Goal: Check status: Check status

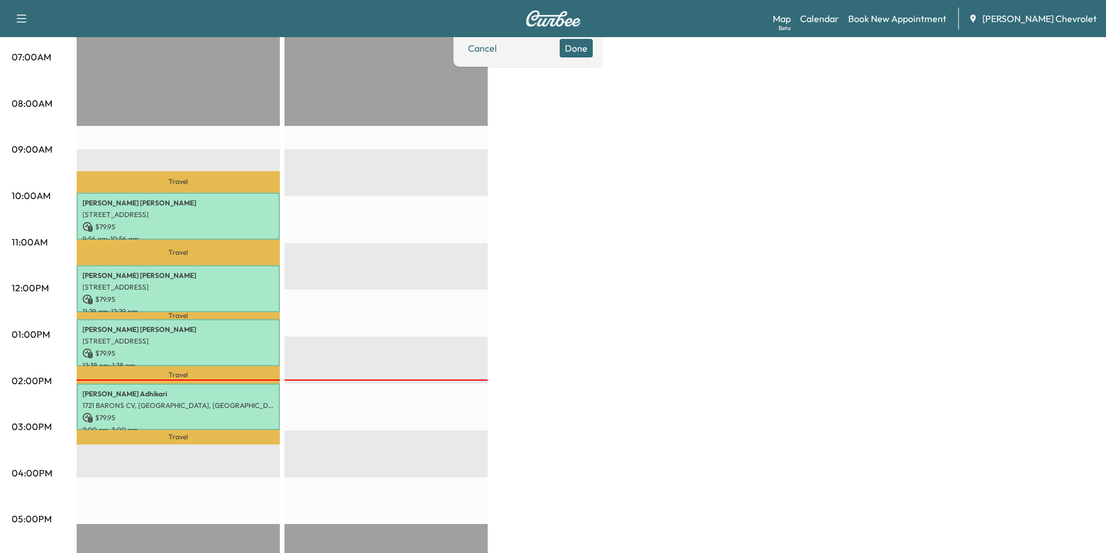
scroll to position [348, 0]
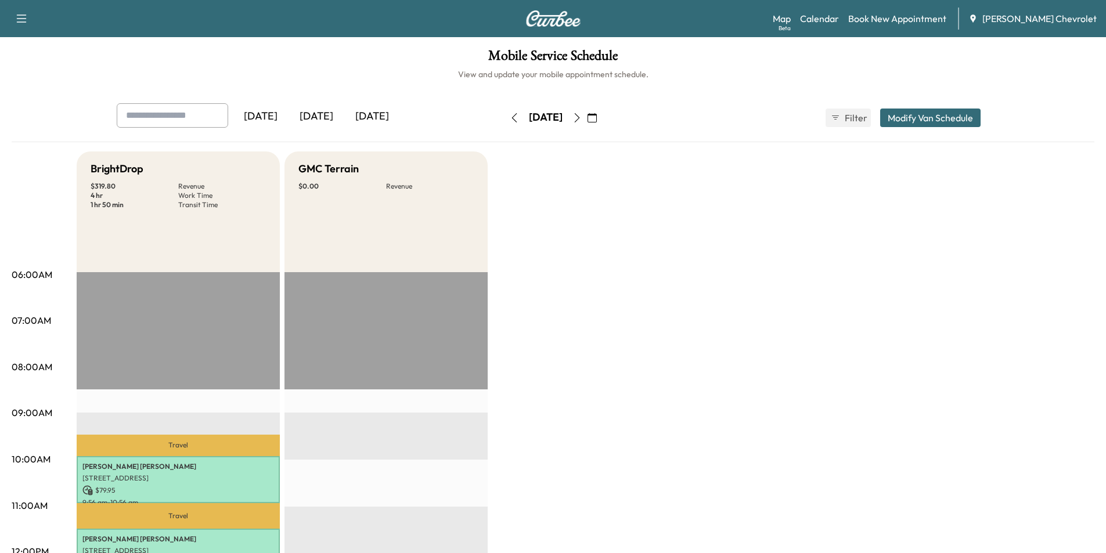
click at [582, 117] on icon "button" at bounding box center [577, 117] width 9 height 9
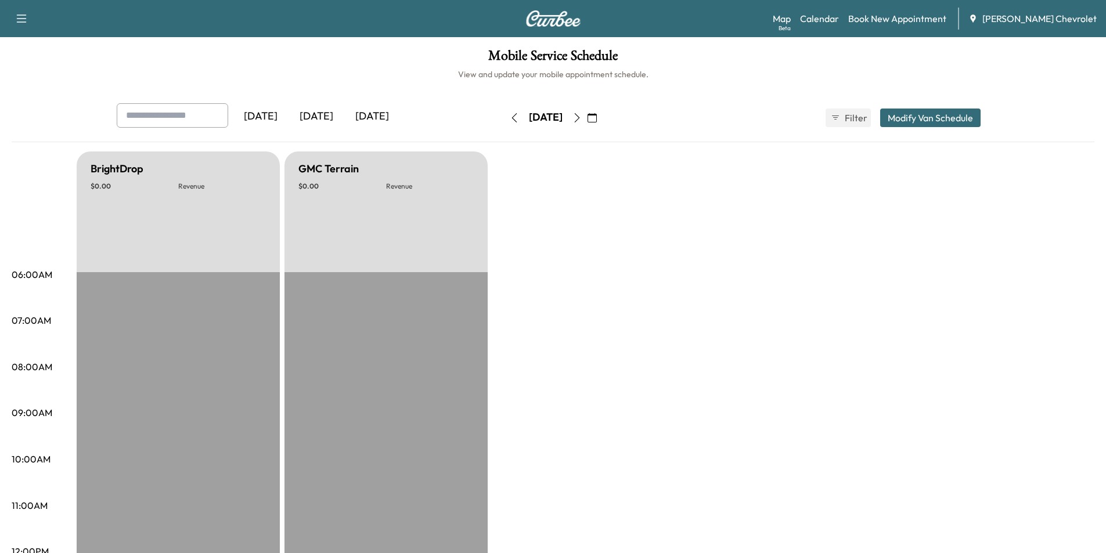
click at [582, 117] on icon "button" at bounding box center [577, 117] width 9 height 9
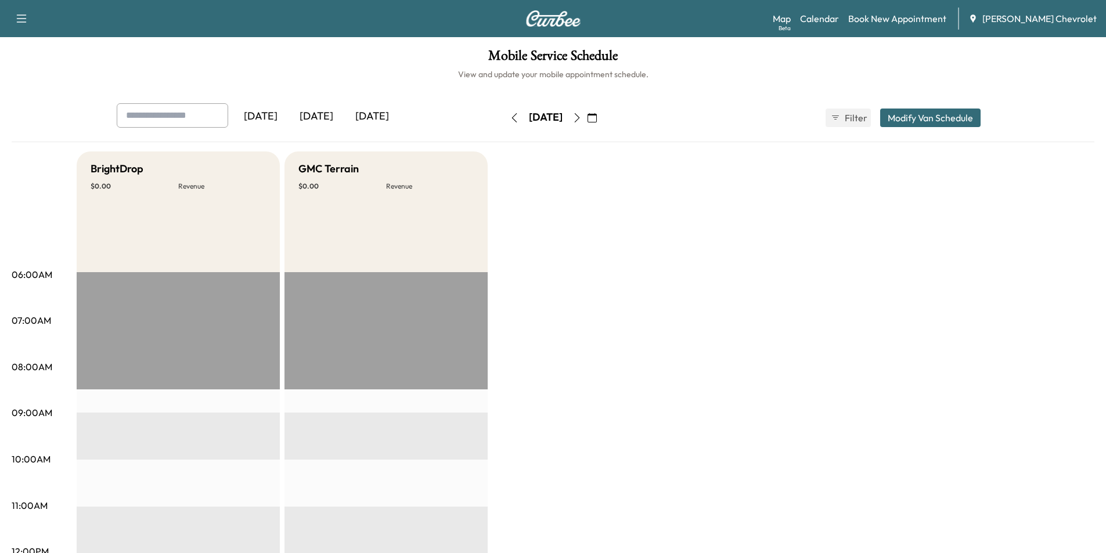
click at [587, 117] on button "button" at bounding box center [577, 118] width 20 height 19
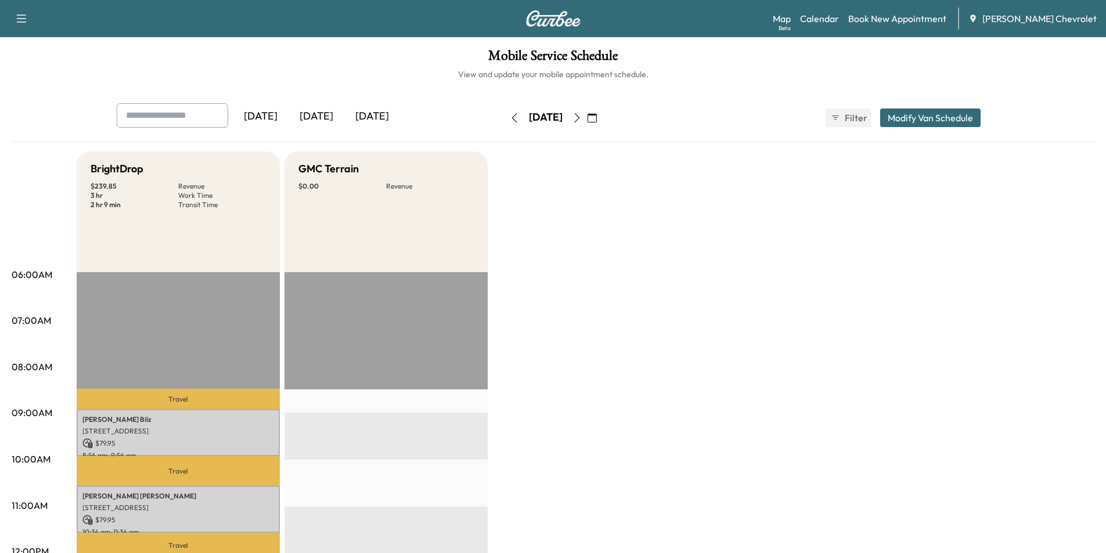
click at [582, 116] on icon "button" at bounding box center [577, 117] width 9 height 9
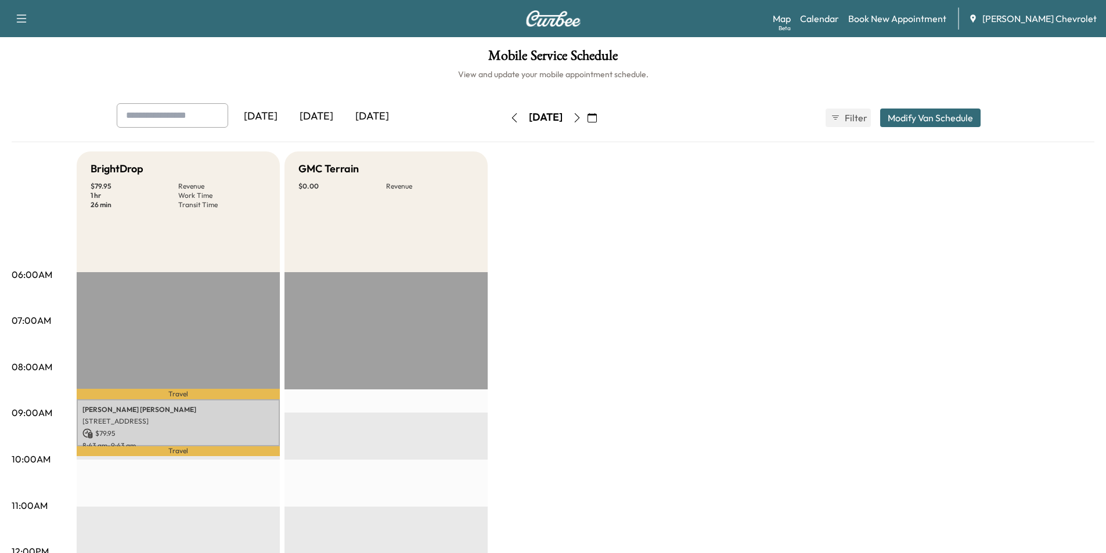
click at [510, 120] on icon "button" at bounding box center [514, 117] width 9 height 9
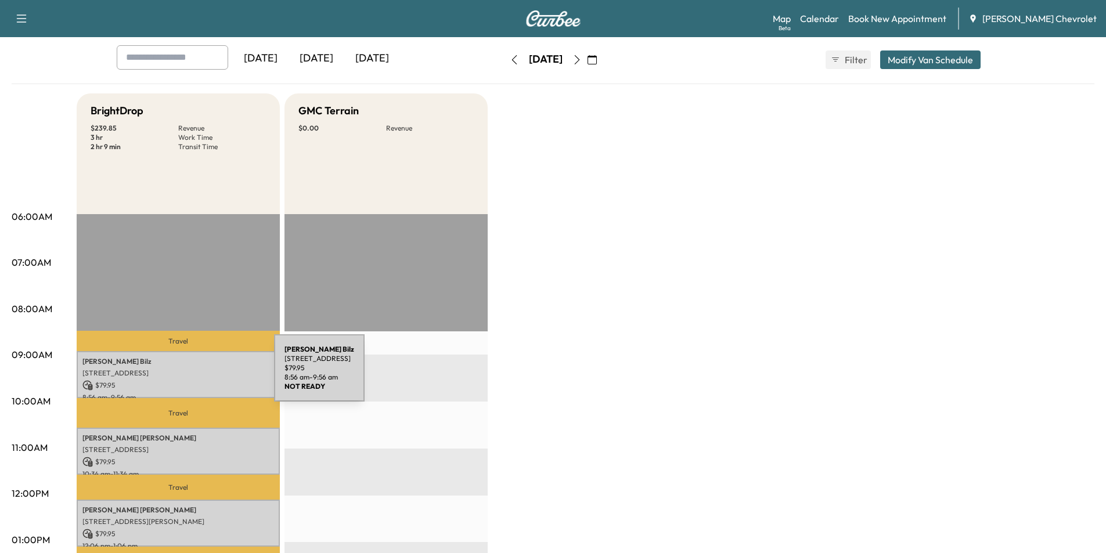
scroll to position [116, 0]
